Goal: Register for event/course

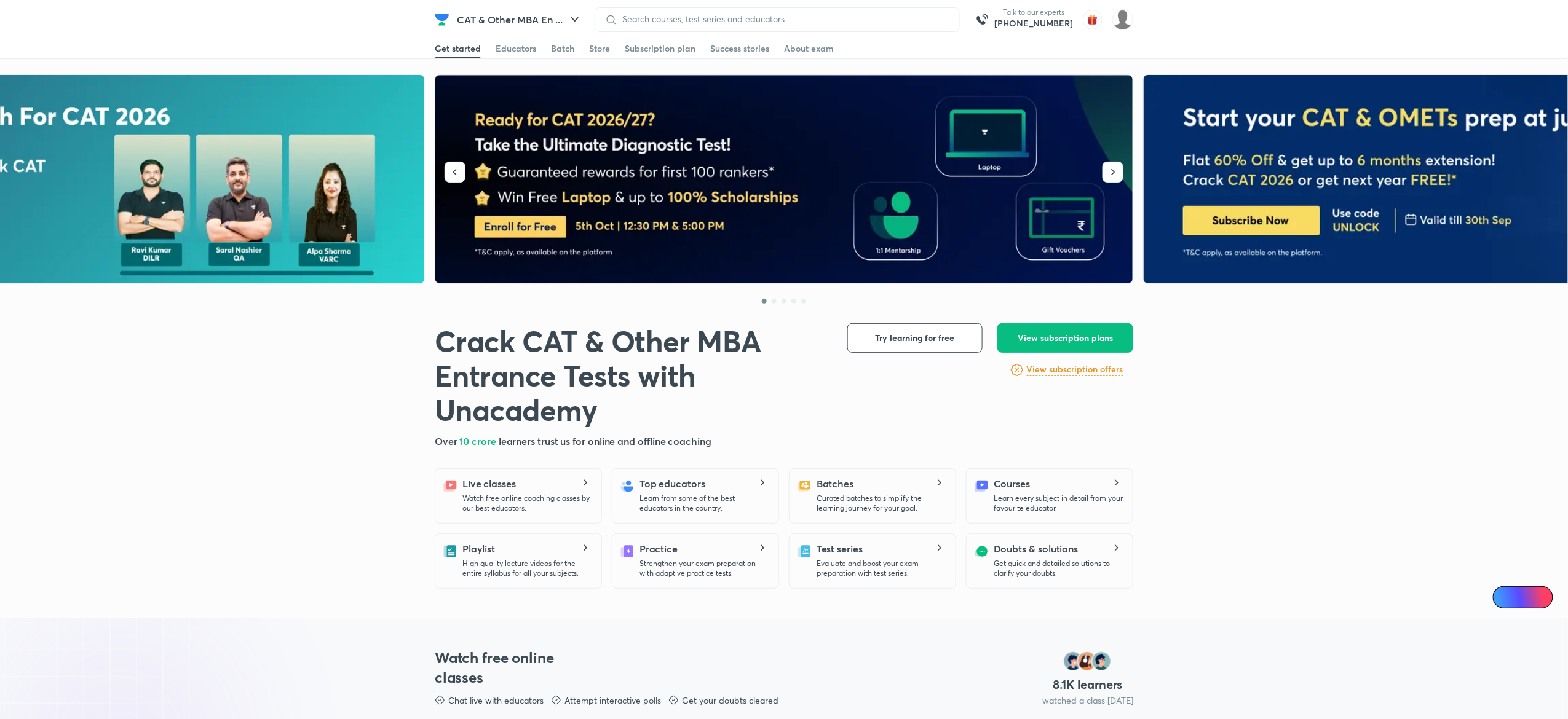
click at [512, 228] on img at bounding box center [784, 179] width 699 height 209
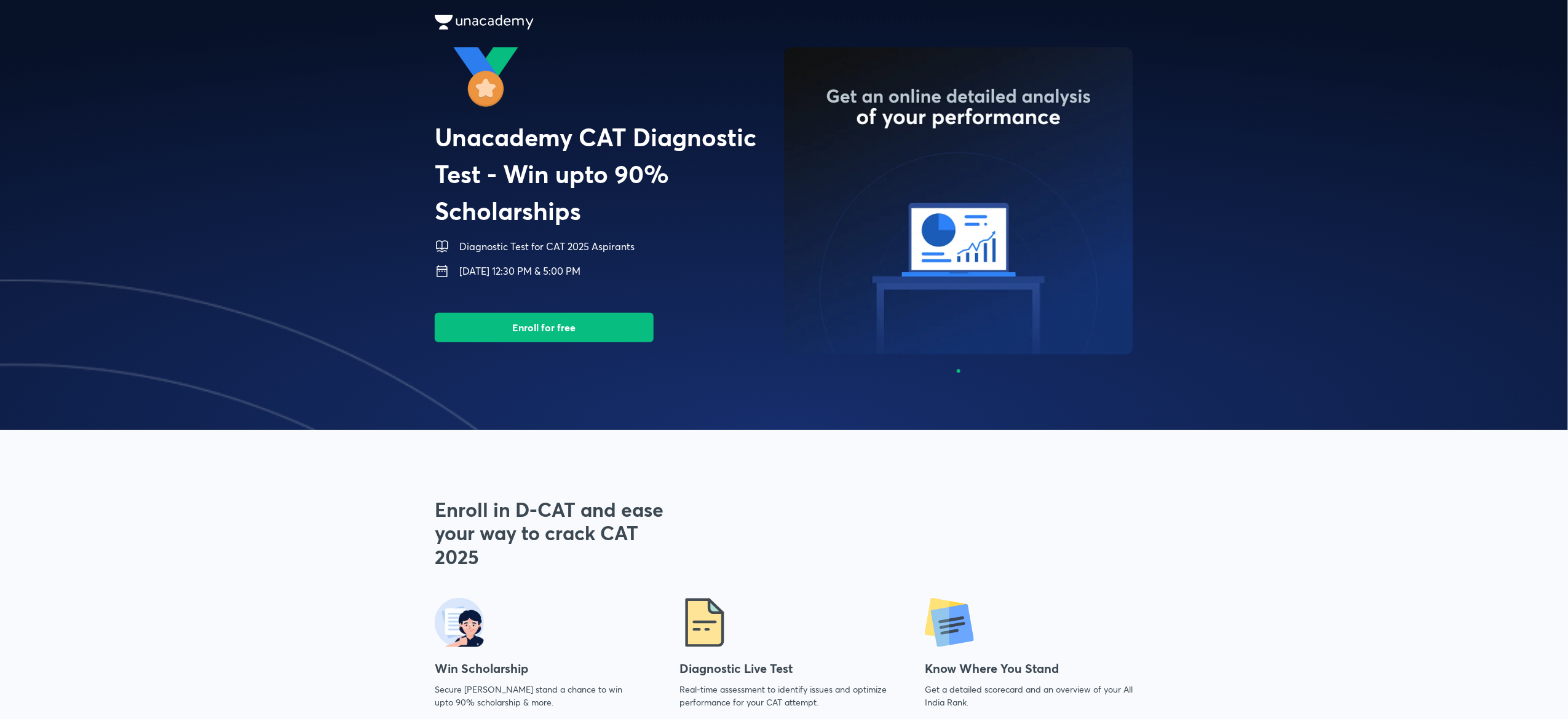
click at [933, 94] on img at bounding box center [959, 201] width 350 height 308
